Goal: Information Seeking & Learning: Learn about a topic

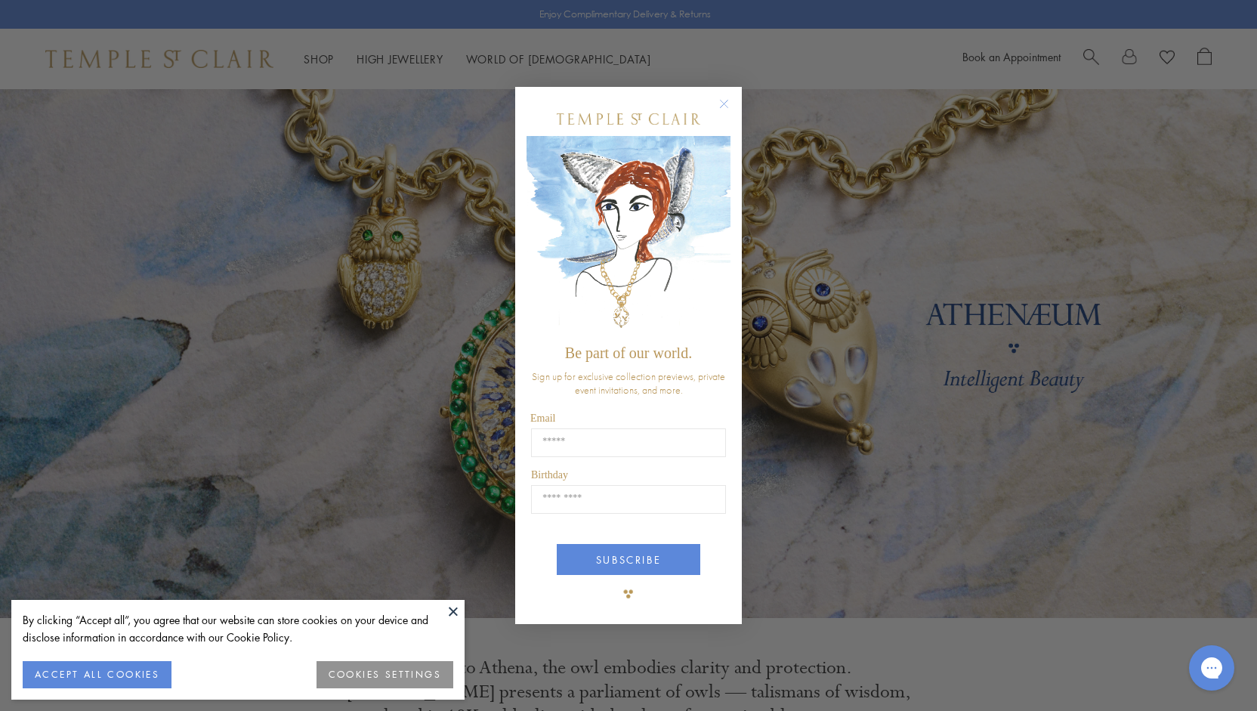
click at [726, 101] on circle "Close dialog" at bounding box center [724, 103] width 18 height 18
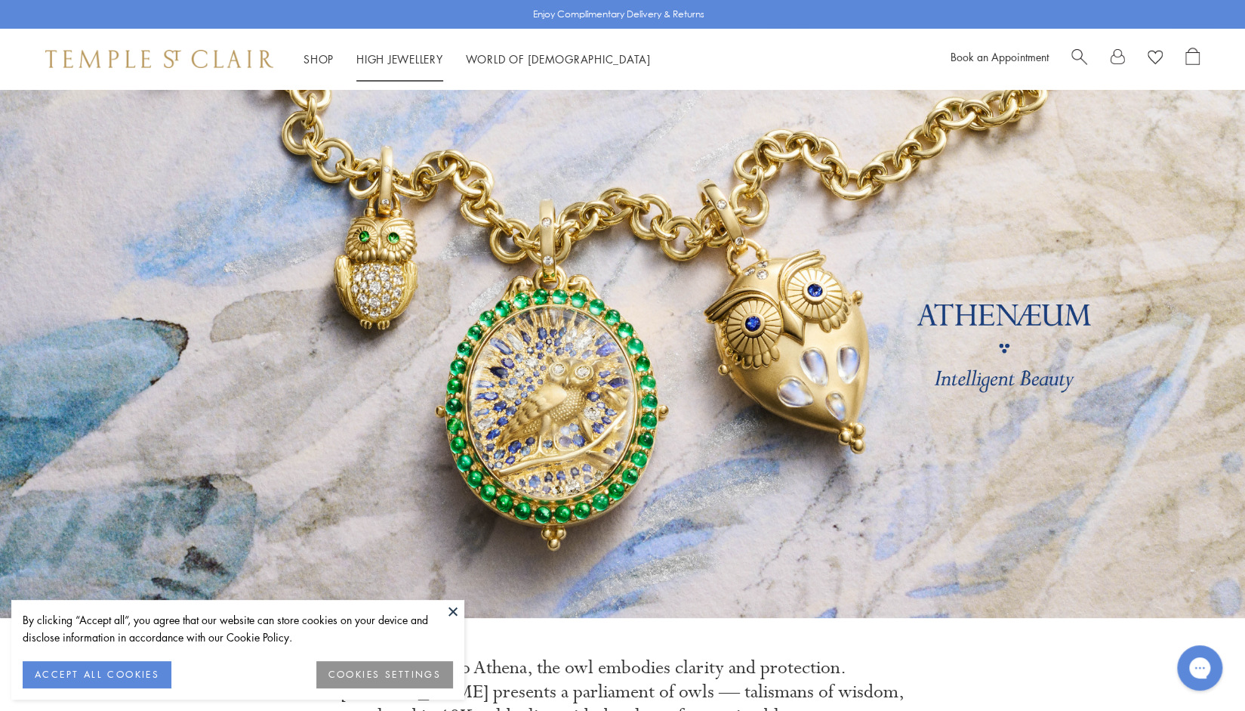
click at [385, 60] on link "High Jewellery High Jewellery" at bounding box center [399, 58] width 87 height 15
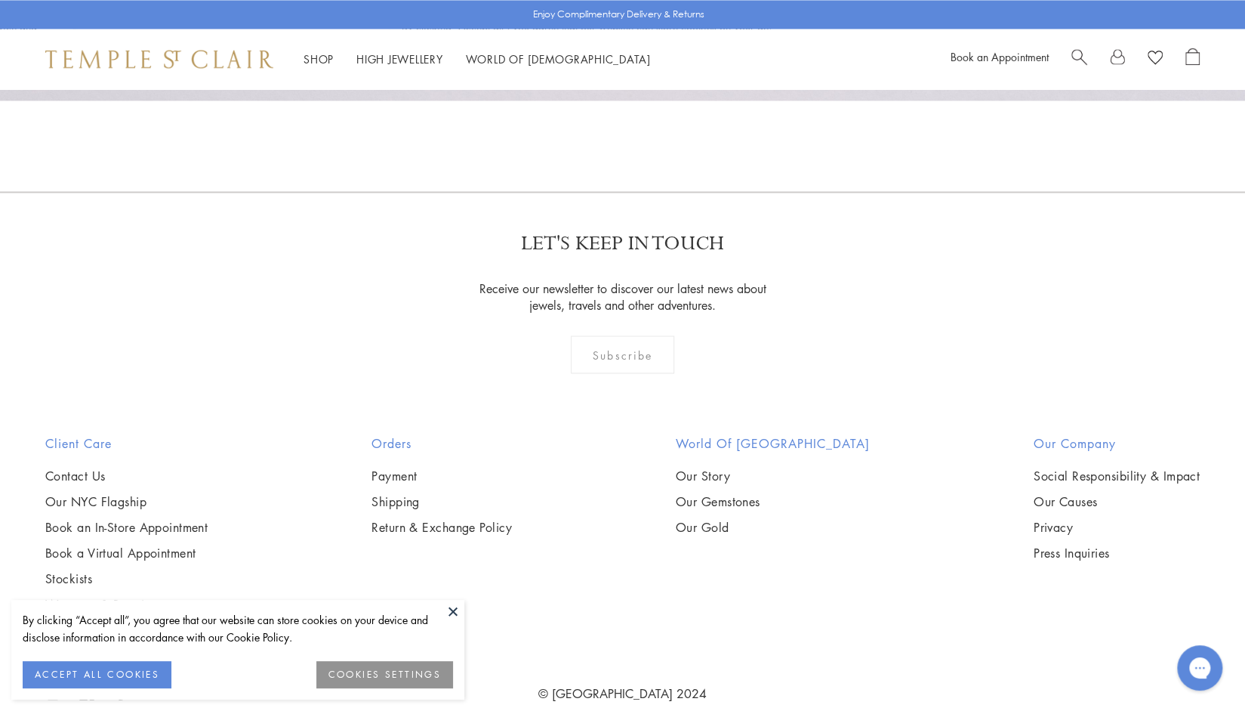
scroll to position [1630, 0]
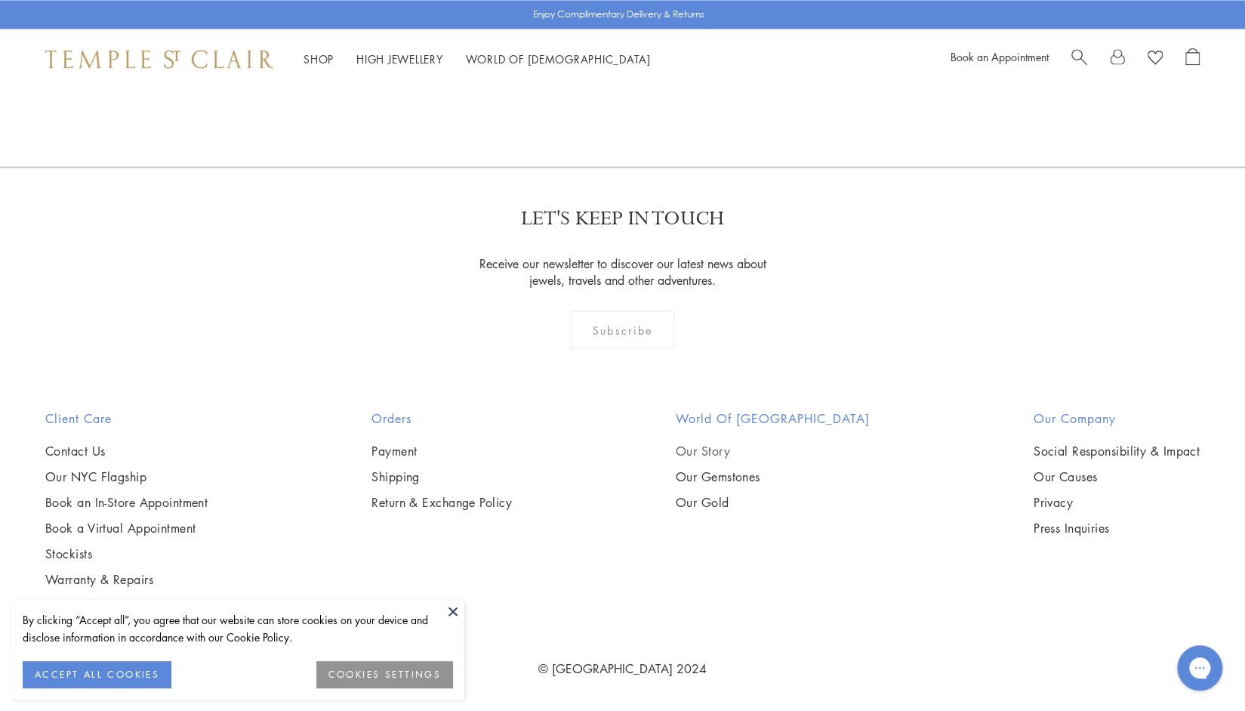
click at [739, 449] on link "Our Story" at bounding box center [773, 450] width 194 height 17
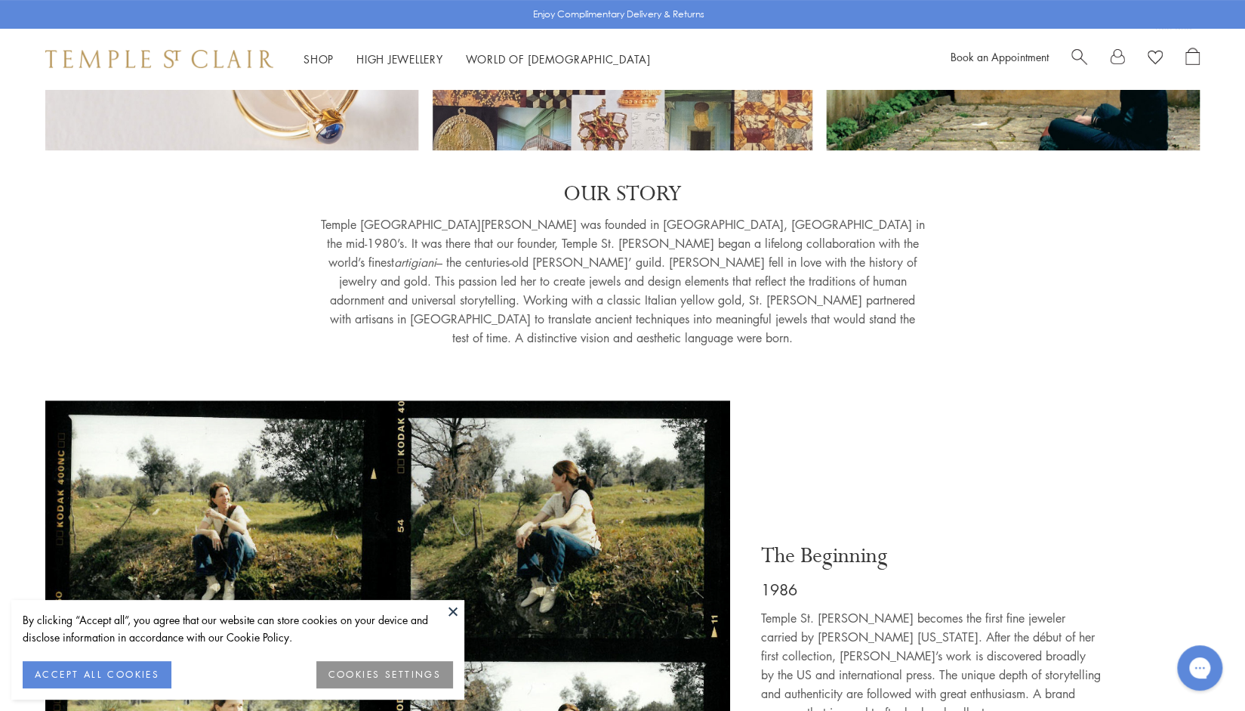
scroll to position [302, 0]
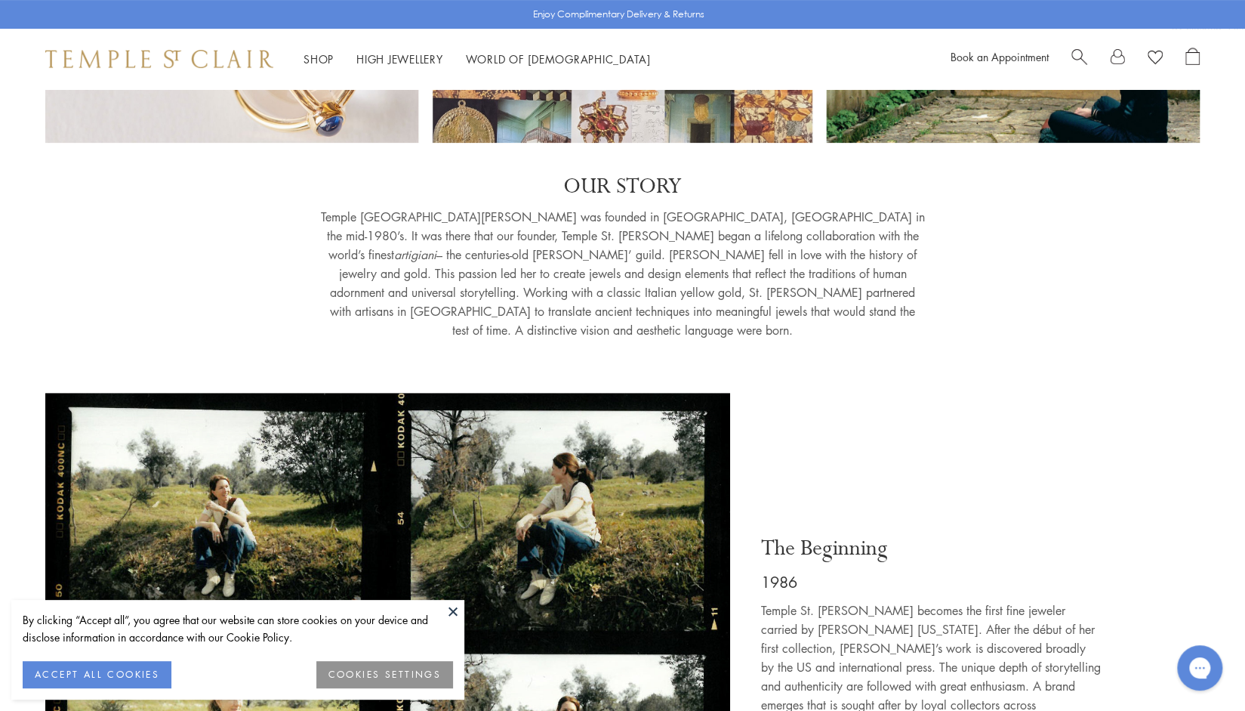
click at [121, 671] on button "ACCEPT ALL COOKIES" at bounding box center [97, 674] width 149 height 27
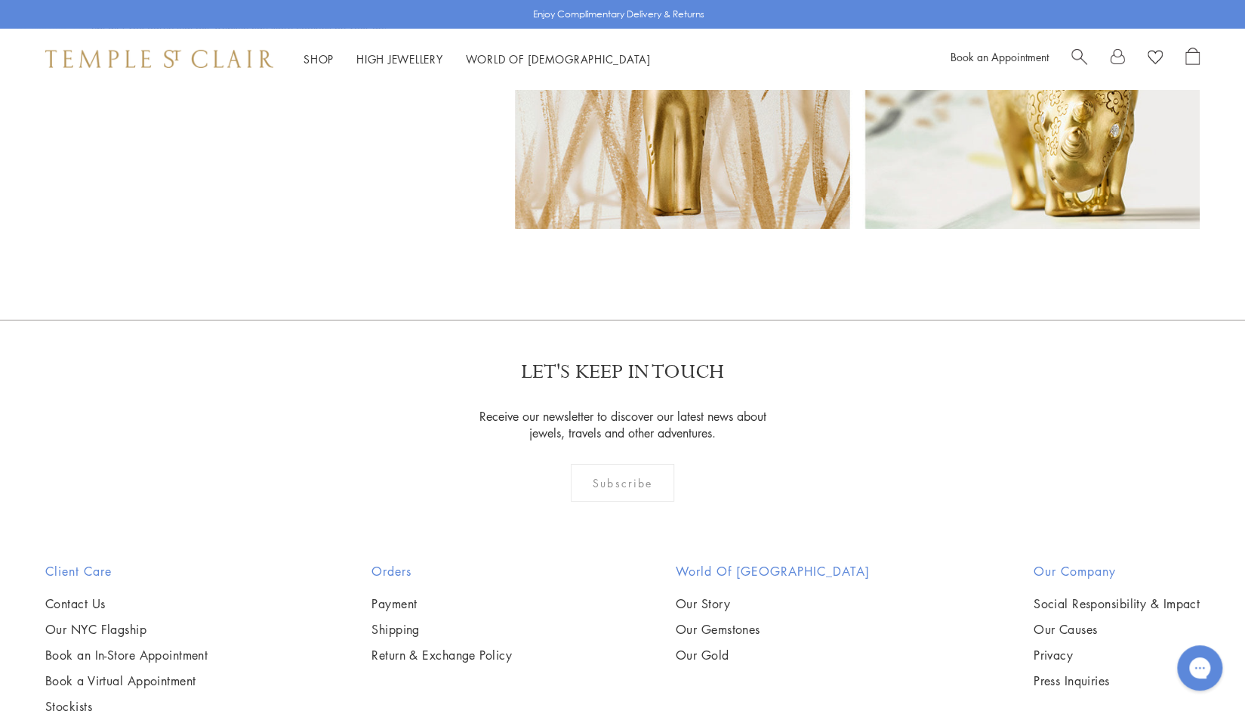
scroll to position [10875, 0]
